Goal: Task Accomplishment & Management: Manage account settings

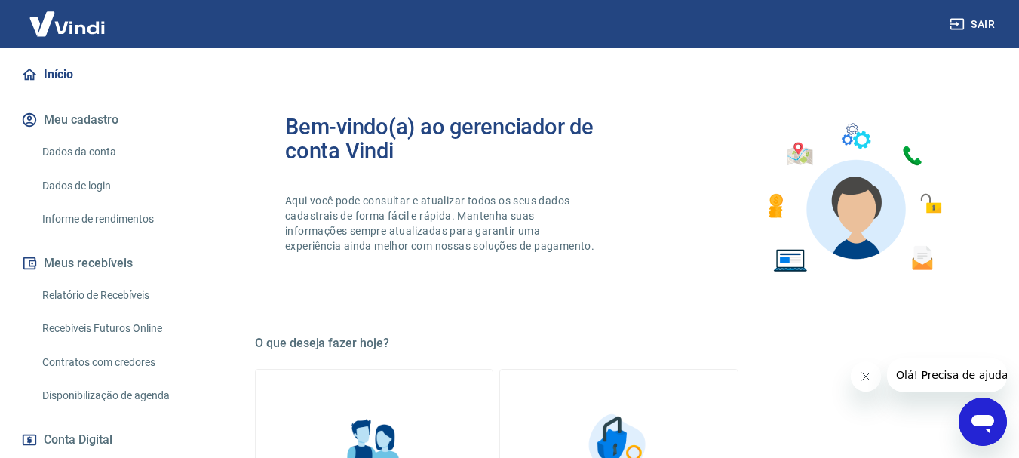
scroll to position [302, 0]
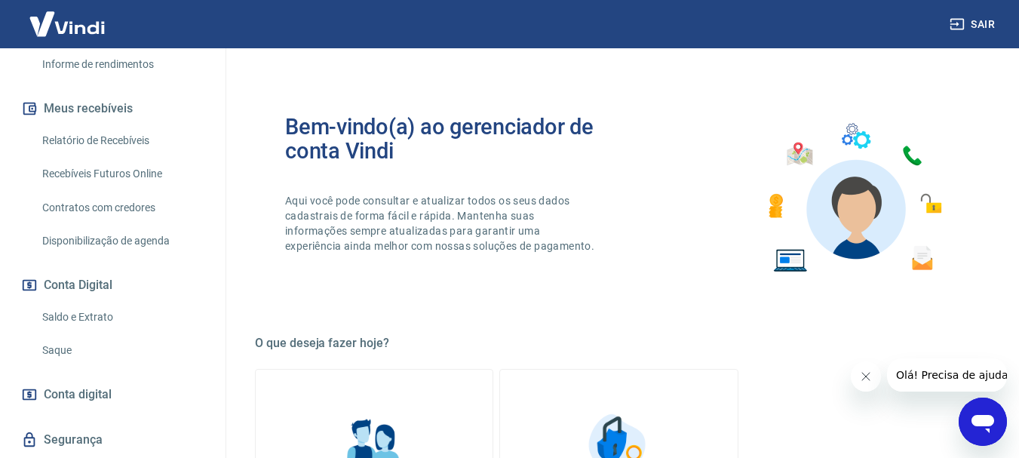
click at [57, 337] on link "Saque" at bounding box center [121, 350] width 171 height 31
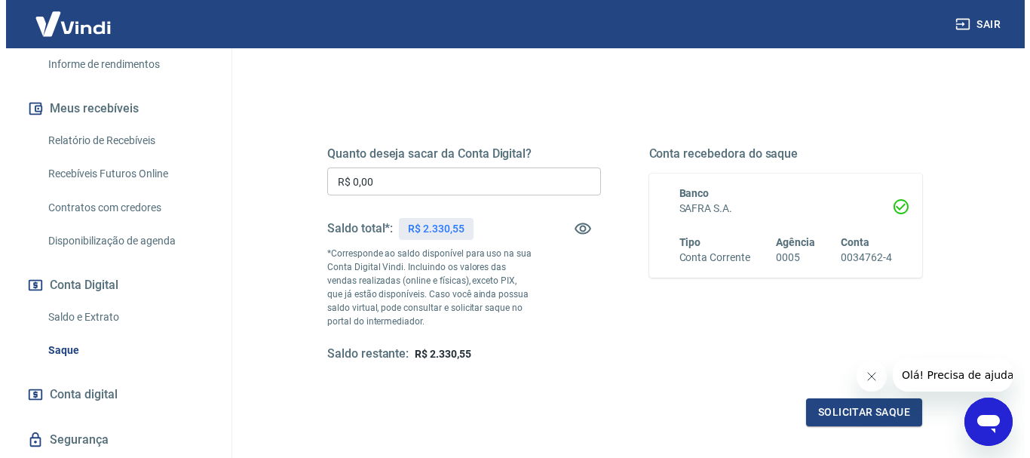
scroll to position [151, 0]
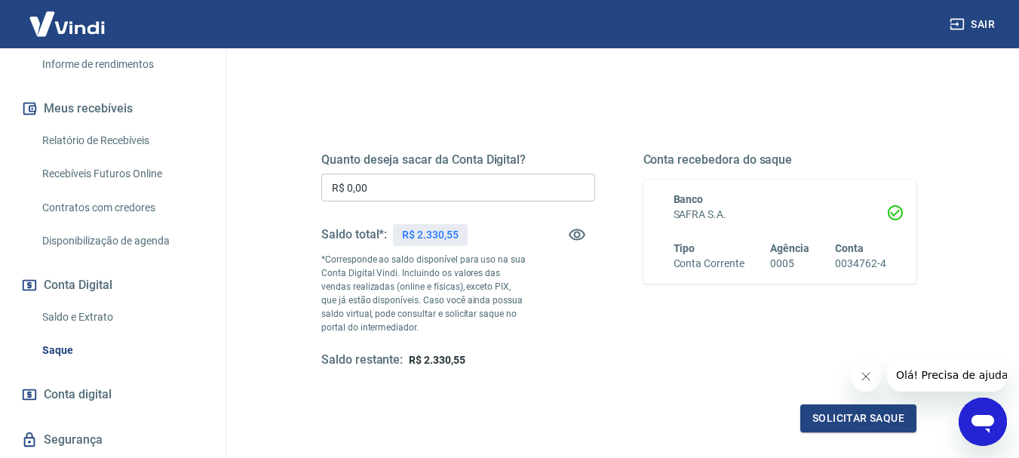
click at [387, 189] on input "R$ 0,00" at bounding box center [458, 187] width 274 height 28
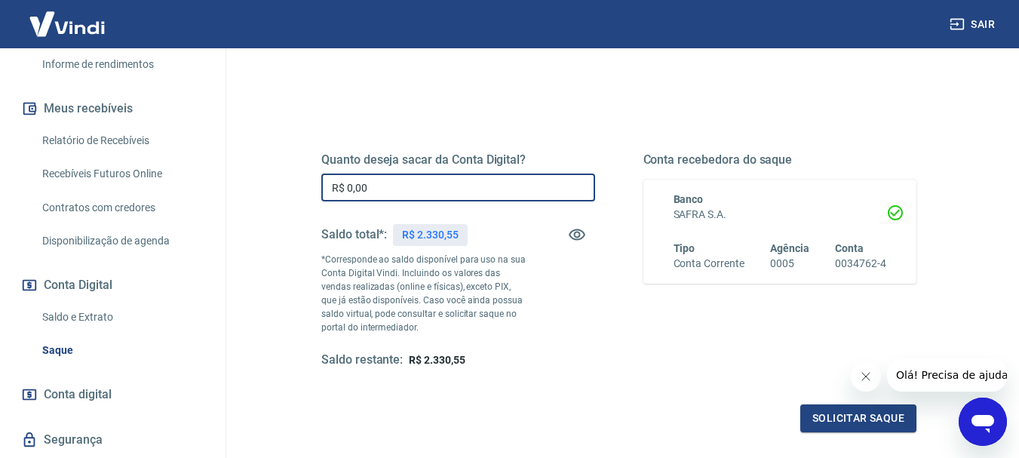
drag, startPoint x: 387, startPoint y: 189, endPoint x: 294, endPoint y: 192, distance: 92.8
click at [294, 192] on div "Quanto deseja sacar da Conta Digital? R$ 0,00 ​ Saldo total*: R$ 2.330,55 *Corr…" at bounding box center [618, 268] width 667 height 364
type input "R$ 700,84"
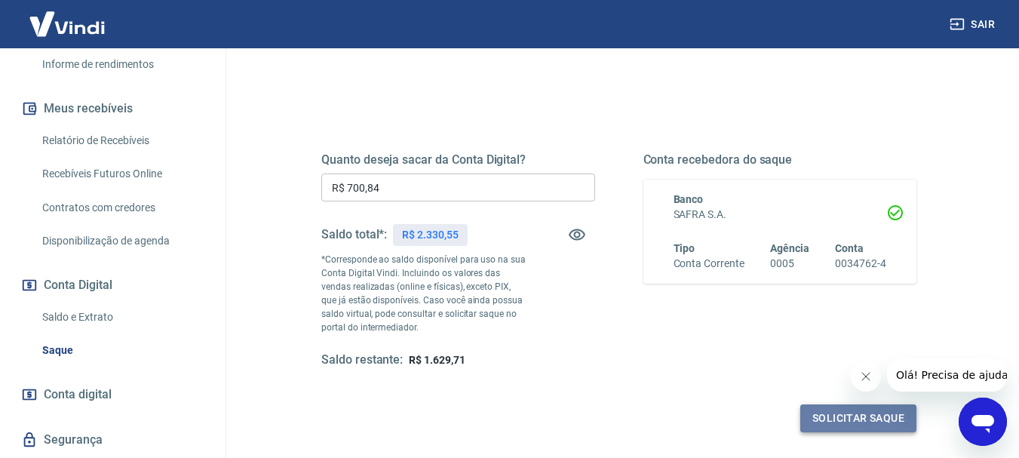
click at [849, 419] on button "Solicitar saque" at bounding box center [858, 418] width 116 height 28
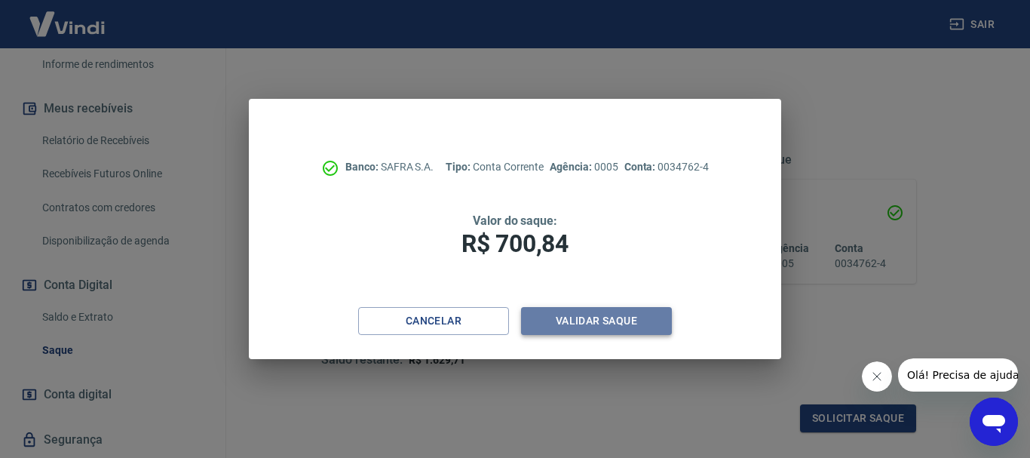
click at [589, 325] on button "Validar saque" at bounding box center [596, 321] width 151 height 28
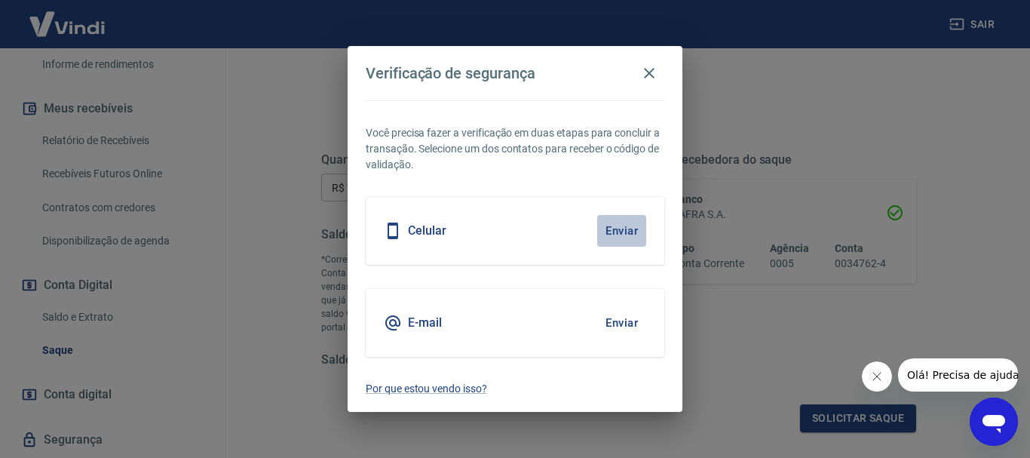
click at [628, 233] on button "Enviar" at bounding box center [621, 231] width 49 height 32
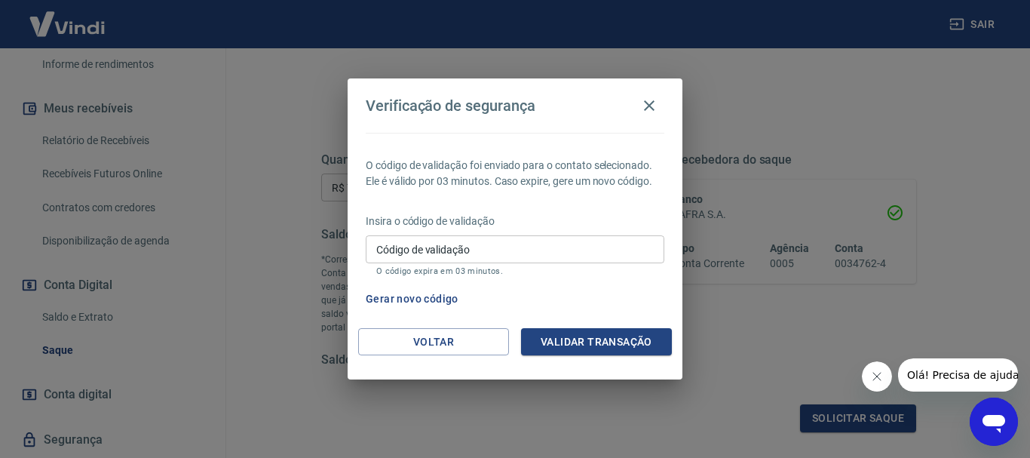
click at [477, 247] on input "Código de validação" at bounding box center [515, 249] width 299 height 28
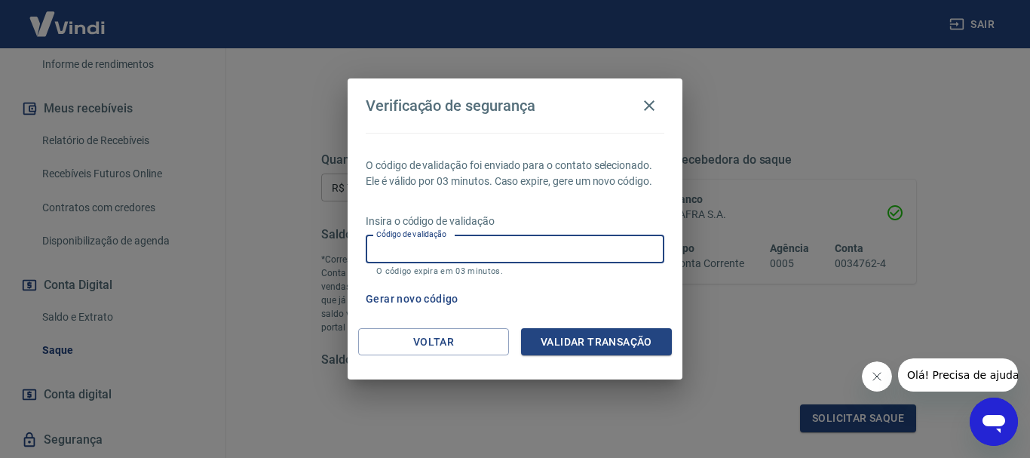
click at [548, 244] on input "Código de validação" at bounding box center [515, 249] width 299 height 28
click at [404, 247] on input "Código de validação" at bounding box center [515, 249] width 299 height 28
type input "950773"
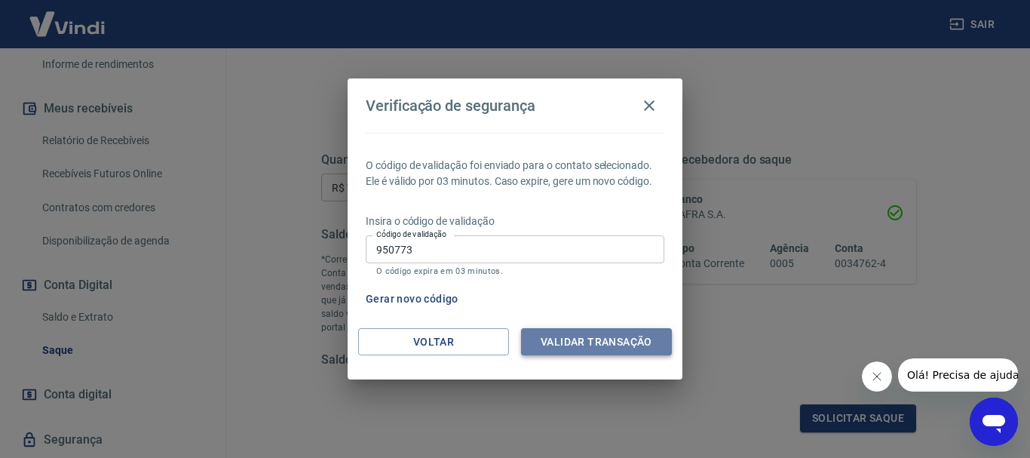
click at [594, 340] on button "Validar transação" at bounding box center [596, 342] width 151 height 28
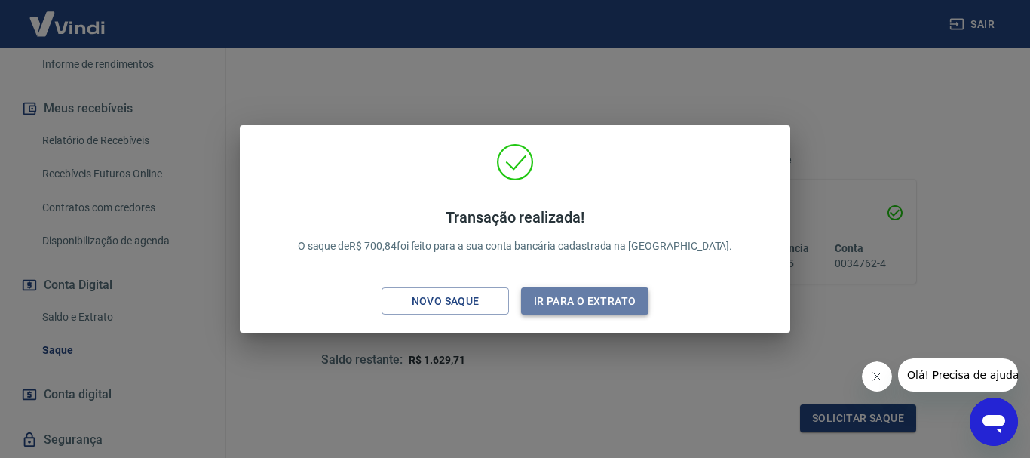
click at [557, 303] on button "Ir para o extrato" at bounding box center [584, 301] width 127 height 28
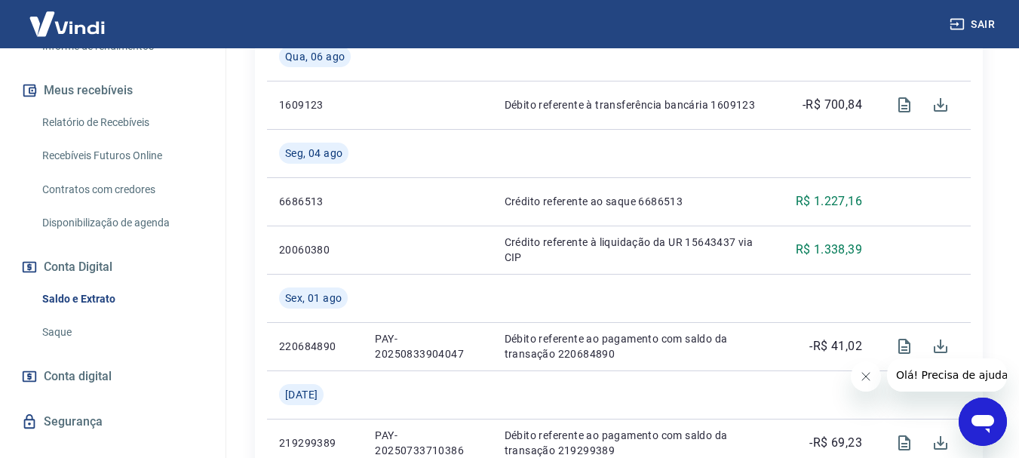
scroll to position [330, 0]
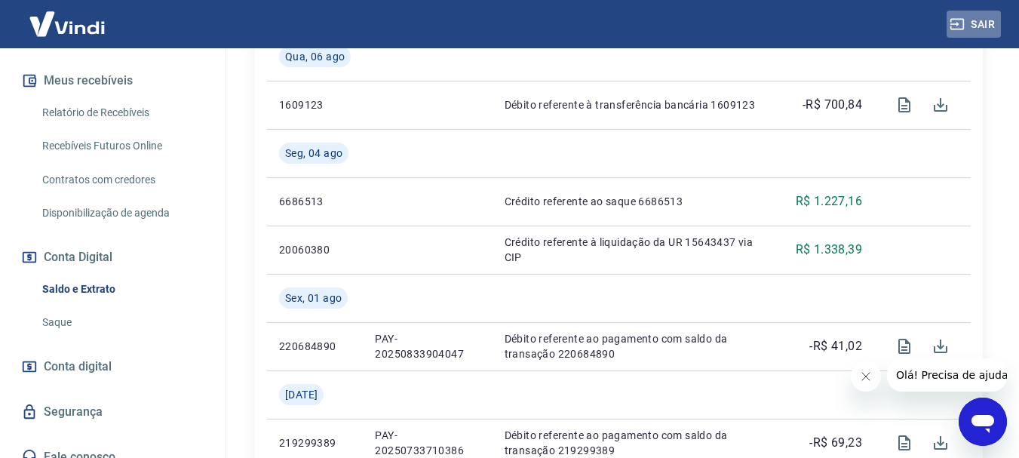
click at [978, 12] on button "Sair" at bounding box center [974, 25] width 54 height 28
